Goal: Answer question/provide support

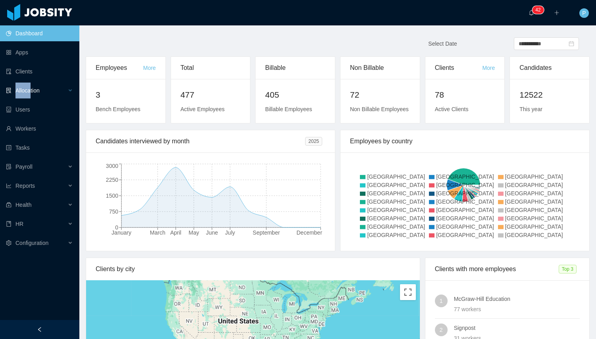
click at [31, 83] on div "Allocation" at bounding box center [39, 91] width 79 height 16
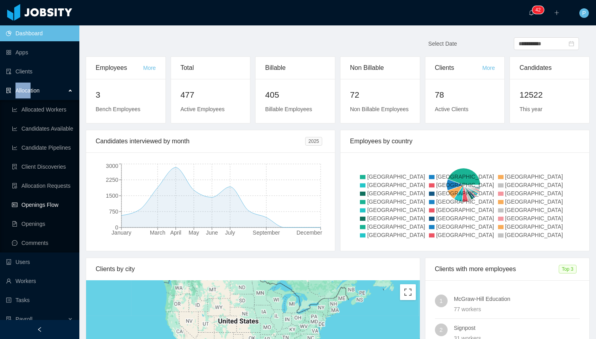
click at [38, 208] on link "Openings Flow" at bounding box center [42, 205] width 61 height 16
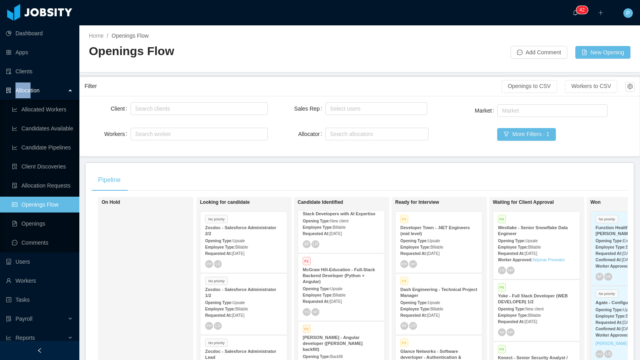
scroll to position [90, 0]
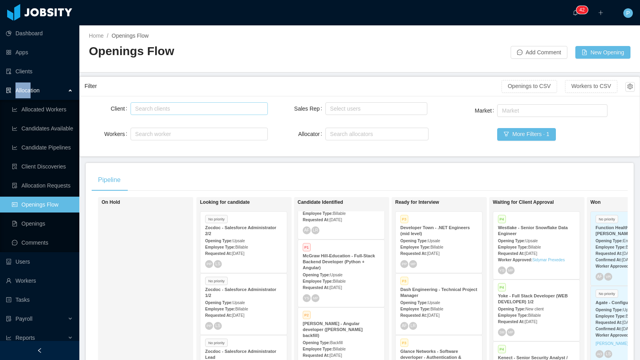
click at [210, 105] on div "Search clients" at bounding box center [197, 109] width 125 height 8
type input "******"
click at [154, 124] on li "Zocdoc" at bounding box center [198, 124] width 136 height 13
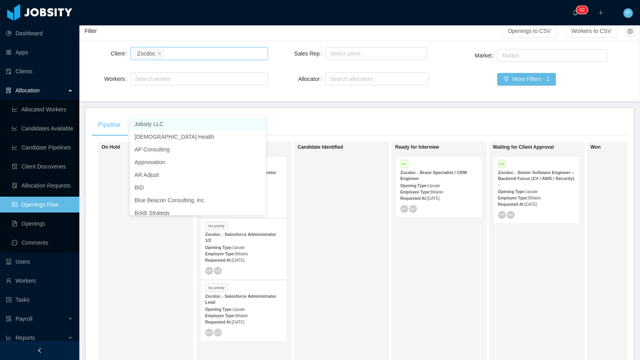
click at [385, 268] on div "Candidate Identified" at bounding box center [353, 257] width 111 height 223
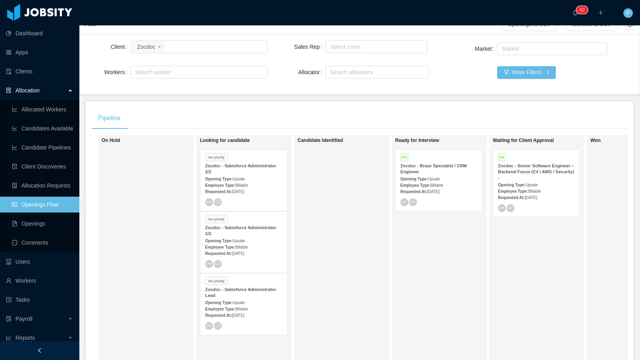
scroll to position [62, 0]
click at [527, 175] on div "Zocdoc - Senior Software Engineer – Backend Focus (C# / AWS / Security) -" at bounding box center [536, 172] width 77 height 18
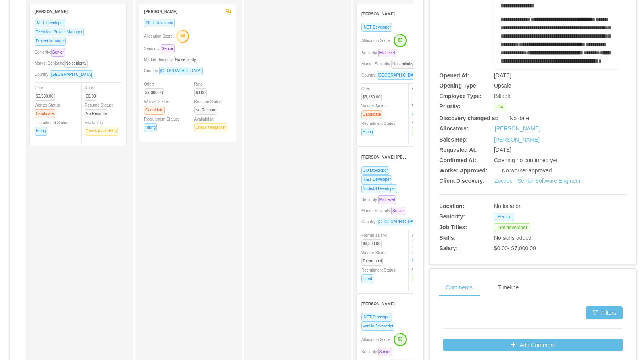
scroll to position [57, 0]
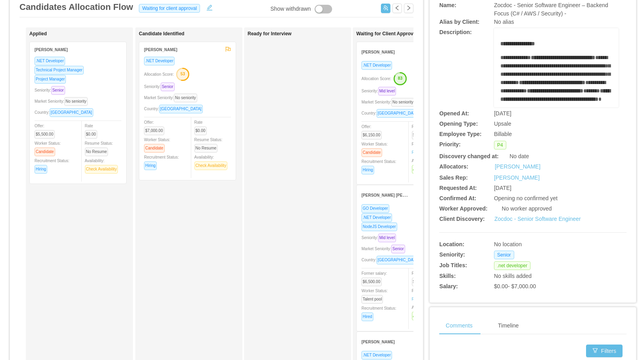
click at [401, 55] on div "[PERSON_NAME]" at bounding box center [395, 51] width 67 height 15
click at [394, 56] on div "[PERSON_NAME]" at bounding box center [395, 51] width 67 height 15
click at [383, 52] on strong "[PERSON_NAME]" at bounding box center [378, 52] width 33 height 4
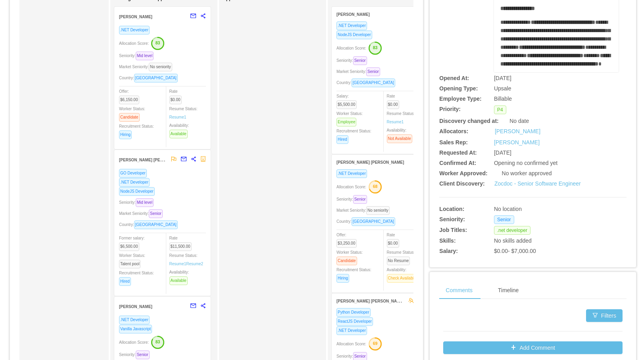
scroll to position [0, 0]
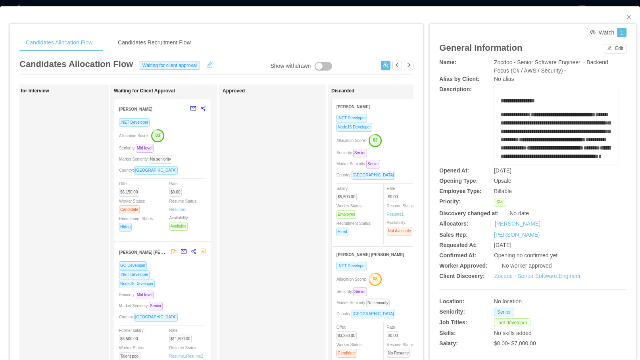
click at [192, 142] on div ".NET Developer Allocation Score: 83 Seniority: Mid level Market Seniority: No s…" at bounding box center [162, 177] width 87 height 119
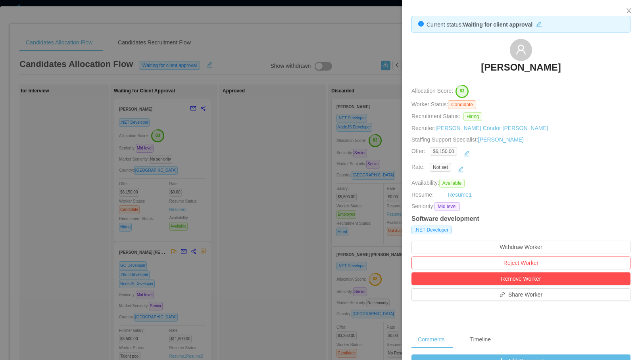
scroll to position [261, 0]
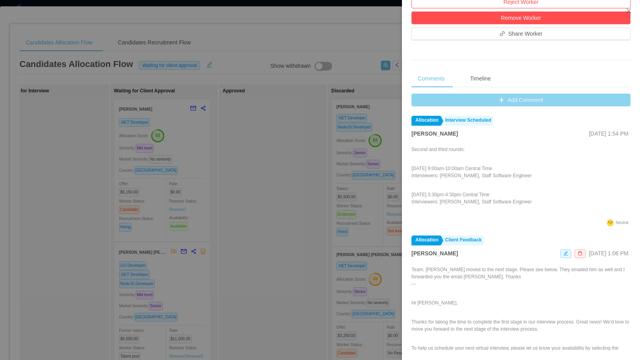
click at [508, 102] on button "Add Comment" at bounding box center [521, 100] width 219 height 13
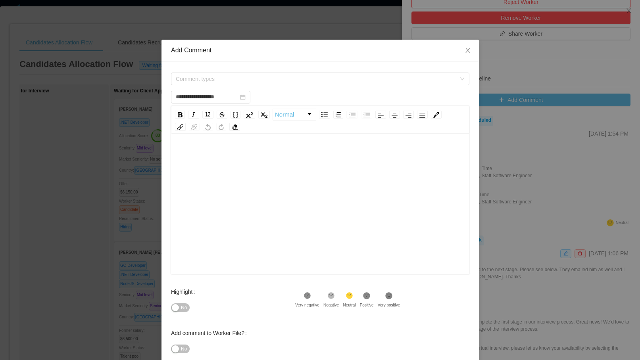
click at [295, 160] on div "rdw-editor" at bounding box center [320, 155] width 286 height 16
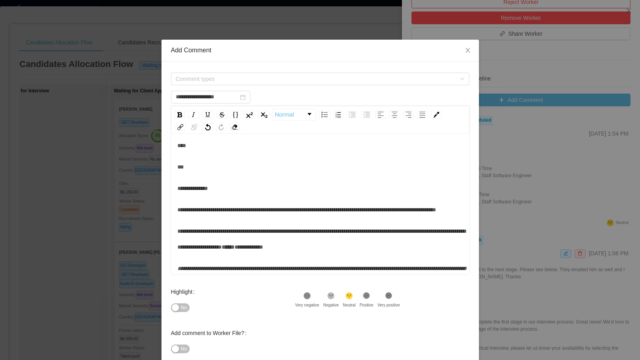
scroll to position [0, 0]
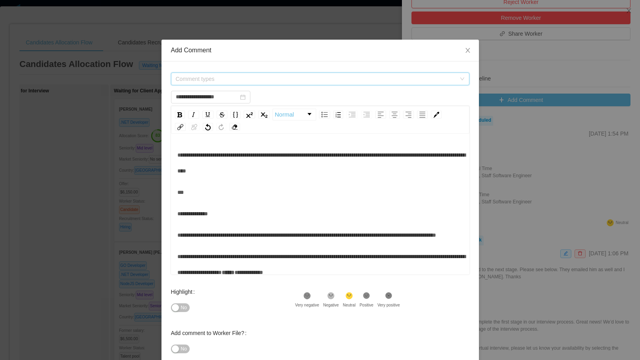
click at [238, 80] on span "Comment types" at bounding box center [316, 79] width 280 height 8
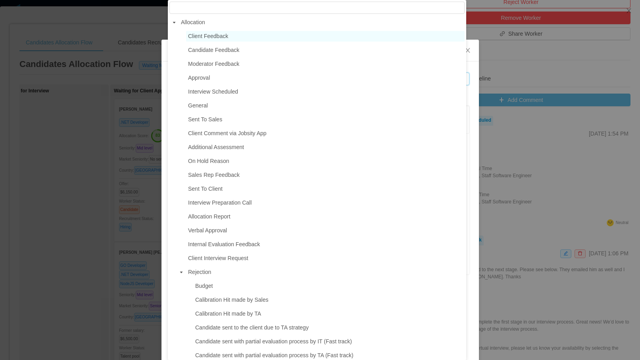
click at [226, 35] on span "Client Feedback" at bounding box center [208, 36] width 40 height 6
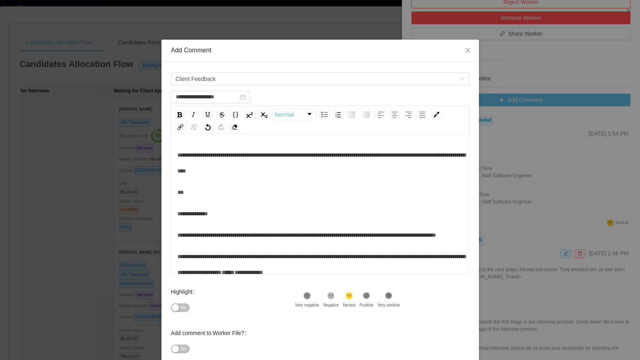
click at [369, 292] on div "Highlight No .st0{fill:#8a8a8a}.st2{fill:#262626} Very negative .st1{fill:#2626…" at bounding box center [320, 304] width 298 height 41
click at [369, 295] on icon at bounding box center [366, 296] width 7 height 7
click at [256, 153] on span "**********" at bounding box center [321, 162] width 288 height 21
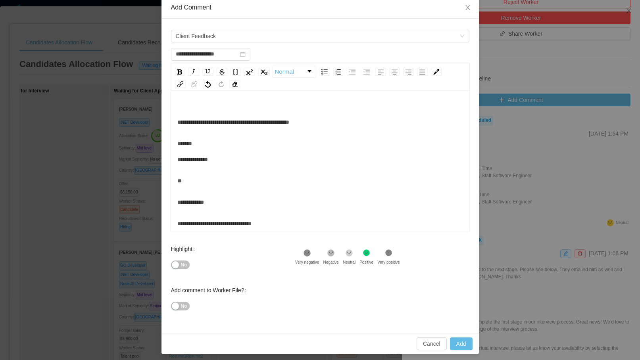
scroll to position [46, 0]
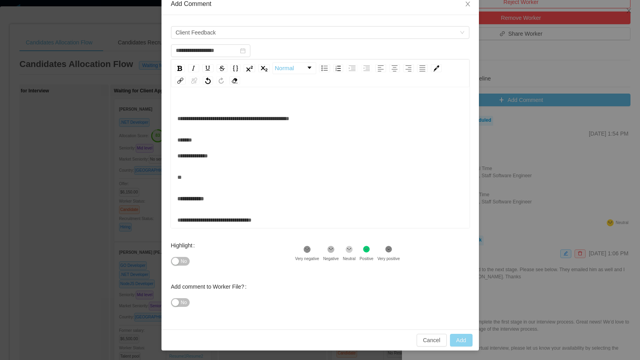
type input "**********"
click at [460, 337] on button "Add" at bounding box center [461, 340] width 23 height 13
